Goal: Task Accomplishment & Management: Use online tool/utility

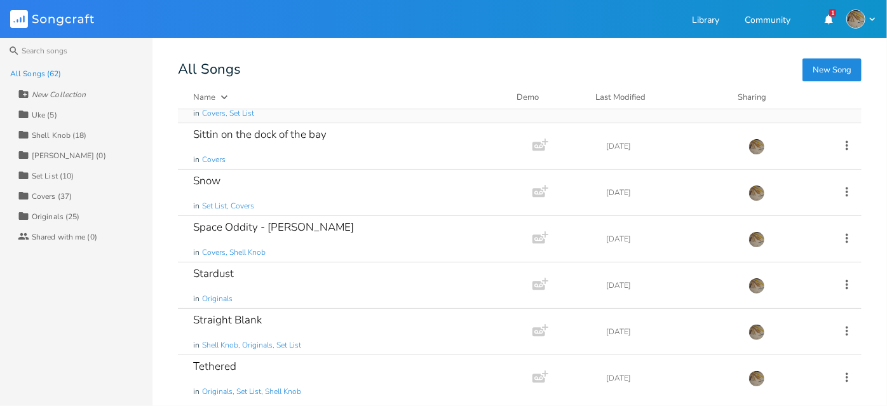
scroll to position [2022, 0]
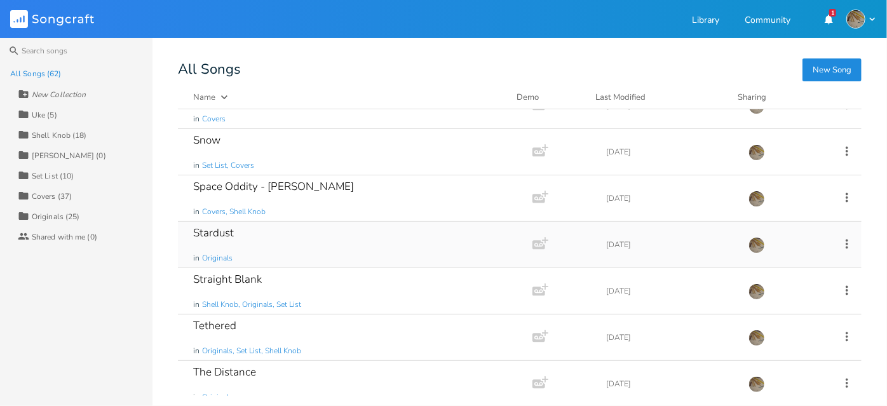
click at [276, 243] on div "Stardust in Originals" at bounding box center [352, 245] width 319 height 46
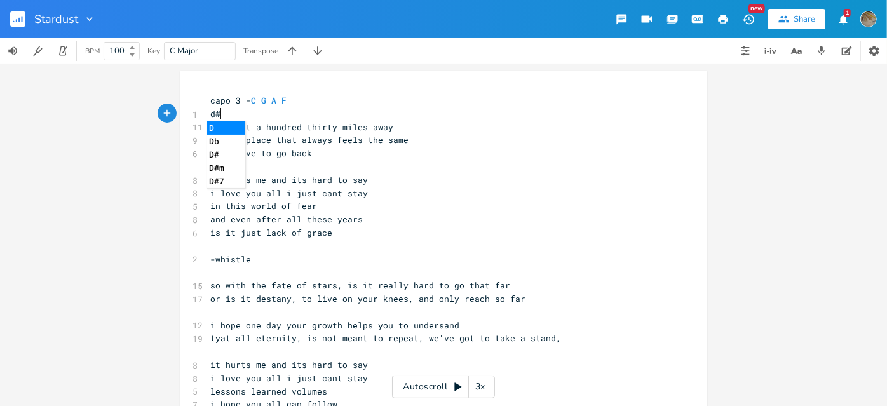
scroll to position [0, 9]
type textarea "d#"
click at [223, 125] on li "D#" at bounding box center [226, 127] width 38 height 13
type textarea "A3"
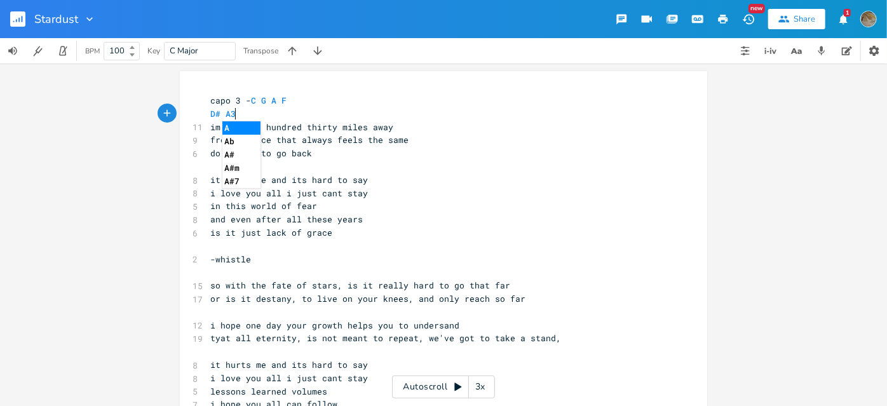
scroll to position [0, 11]
click at [230, 155] on li "A#" at bounding box center [241, 154] width 38 height 13
type textarea "B G"
click at [253, 154] on li "G#" at bounding box center [266, 154] width 38 height 13
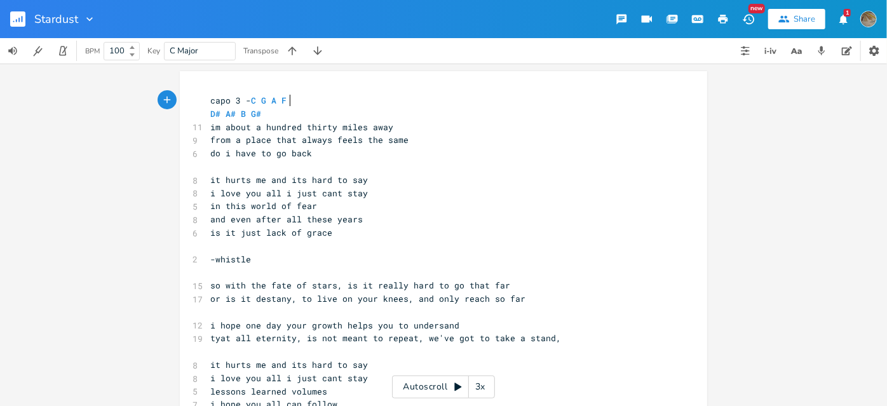
click at [287, 104] on pre "capo 3 - C G A F" at bounding box center [437, 100] width 459 height 13
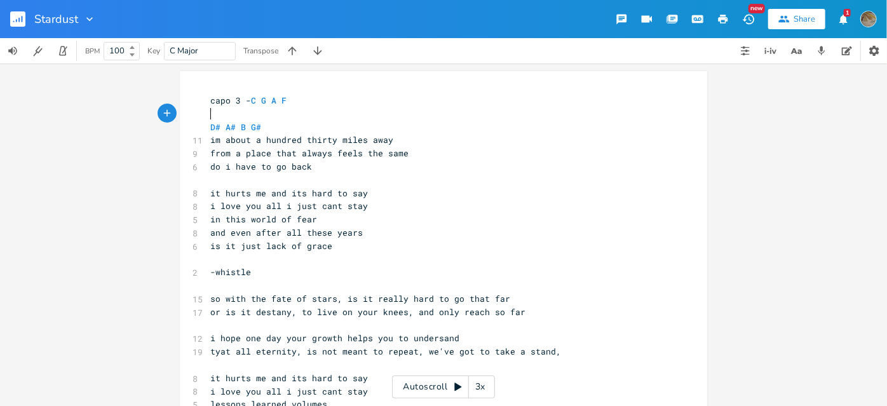
click at [397, 137] on pre "im about a hundred thirty miles away" at bounding box center [437, 139] width 459 height 13
